Goal: Task Accomplishment & Management: Complete application form

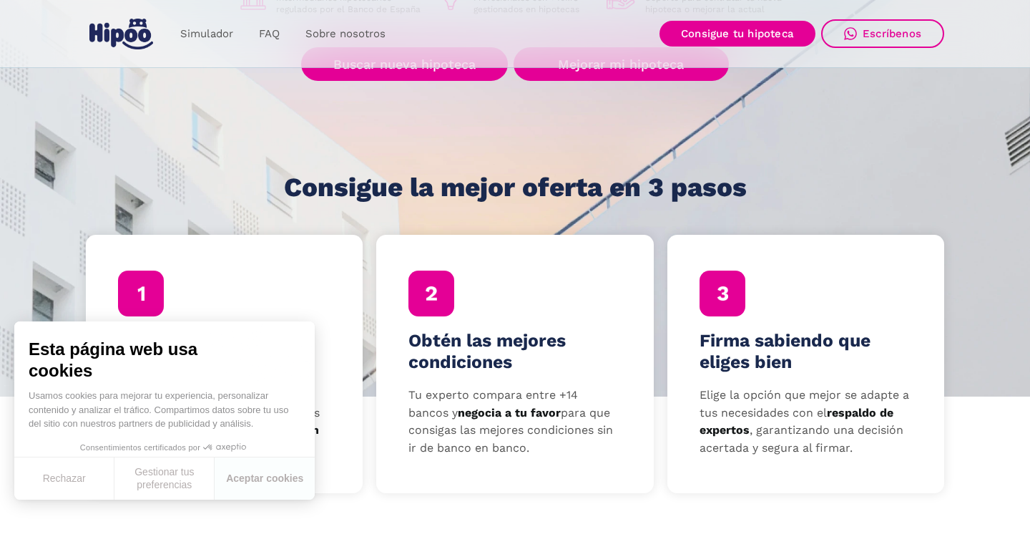
scroll to position [325, 0]
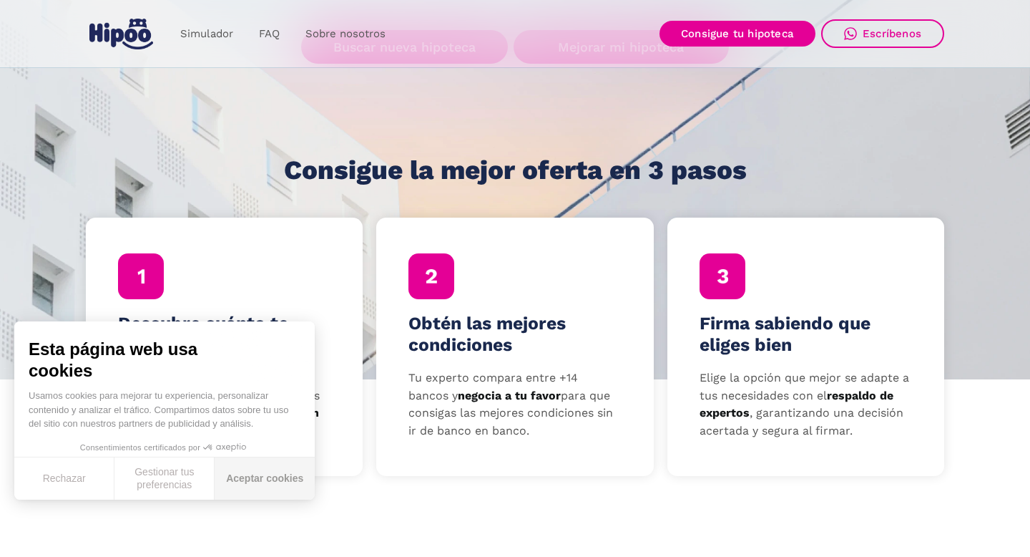
click at [248, 466] on button "Aceptar cookies" at bounding box center [265, 478] width 100 height 42
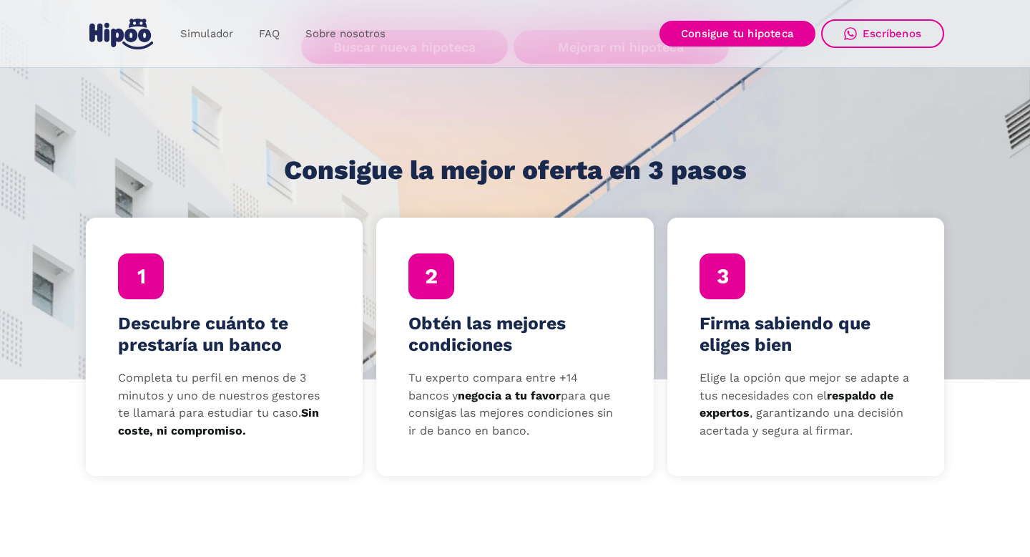
scroll to position [253, 0]
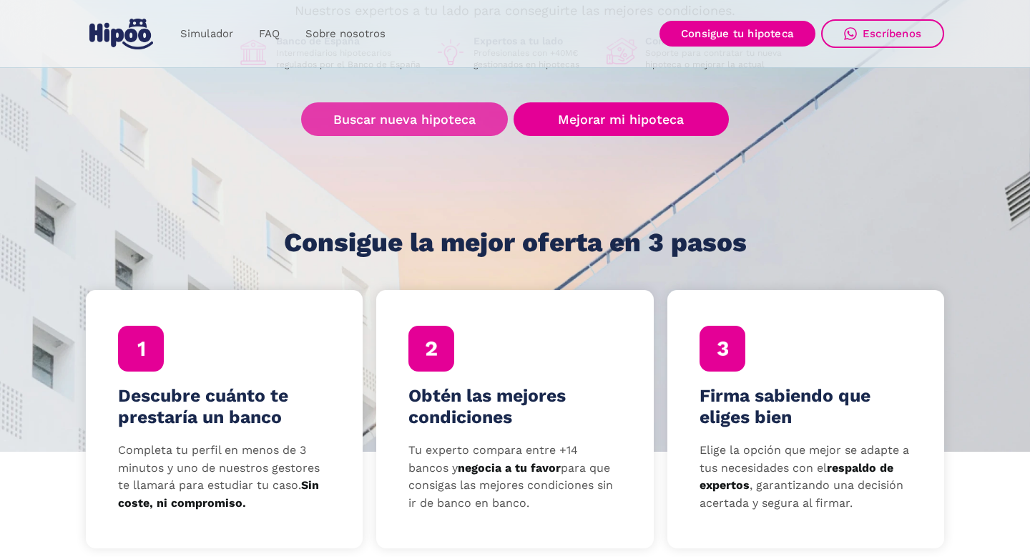
click at [425, 114] on link "Buscar nueva hipoteca" at bounding box center [404, 119] width 207 height 34
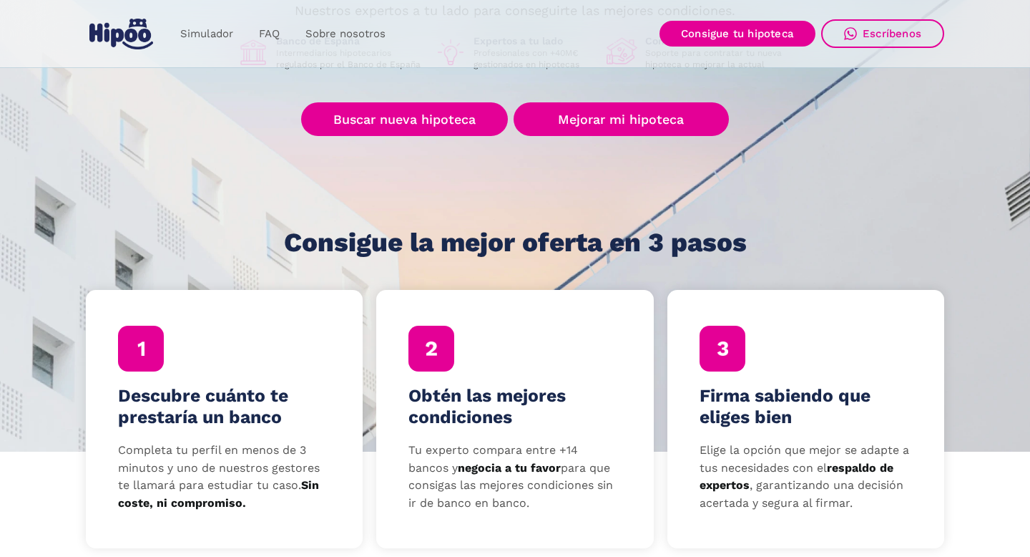
click at [207, 400] on h4 "Descubre cuánto te prestaría un banco" at bounding box center [224, 406] width 213 height 43
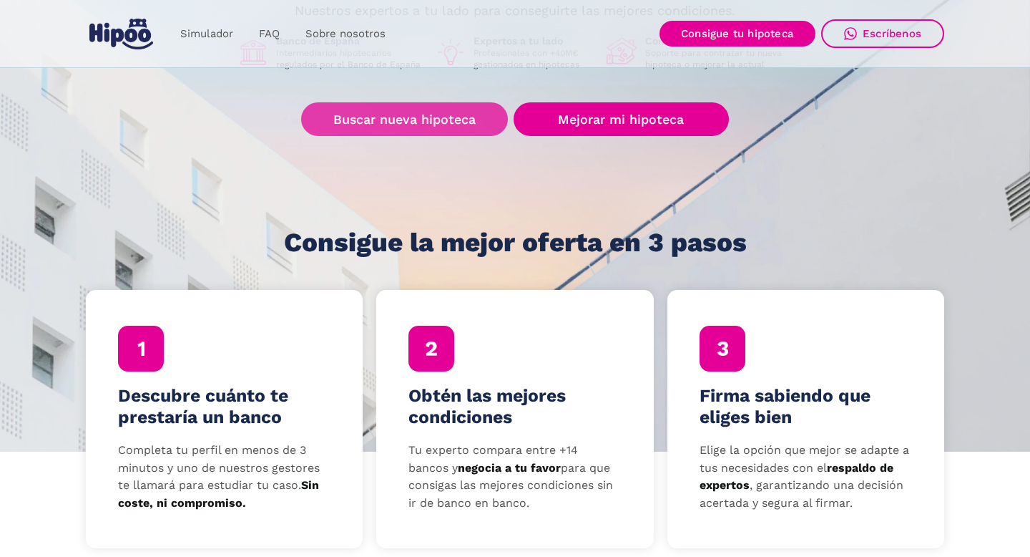
click at [416, 119] on link "Buscar nueva hipoteca" at bounding box center [404, 119] width 207 height 34
